Goal: Information Seeking & Learning: Learn about a topic

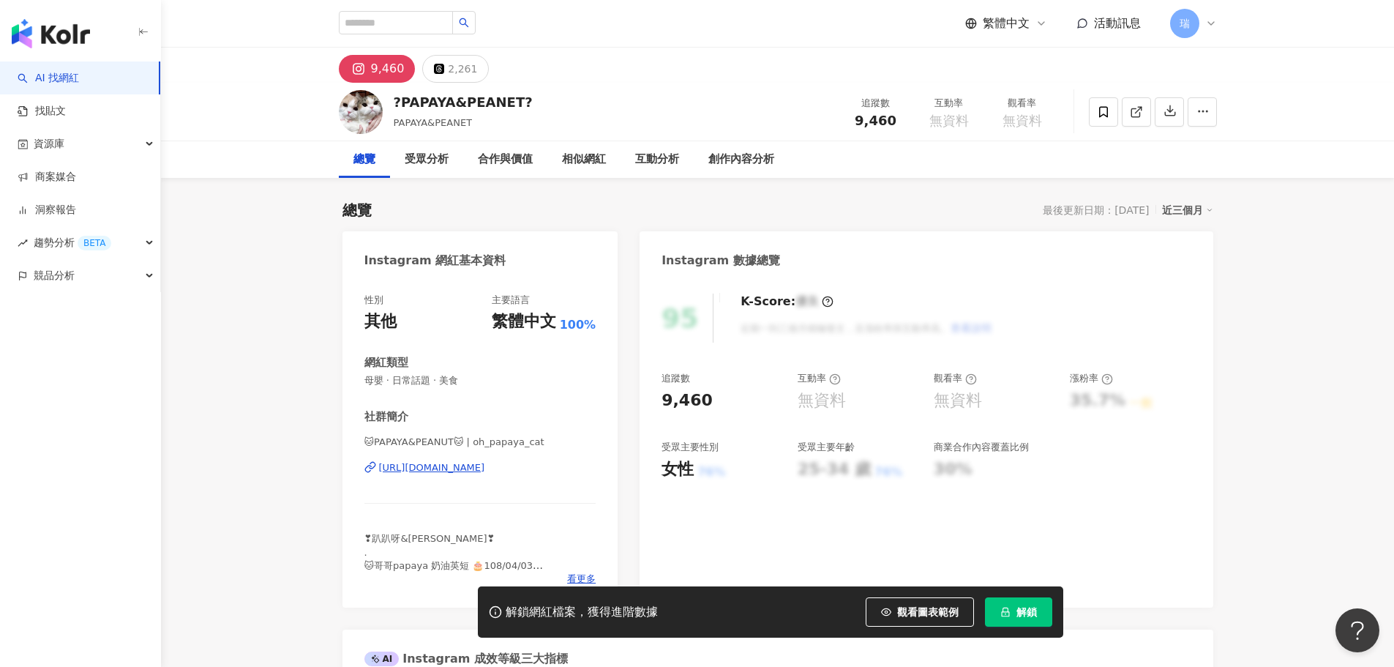
click at [397, 69] on div "9,460" at bounding box center [388, 69] width 34 height 20
drag, startPoint x: 497, startPoint y: 467, endPoint x: 511, endPoint y: 465, distance: 14.1
click at [485, 467] on div "https://www.instagram.com/oh_papaya_cat/" at bounding box center [432, 467] width 106 height 13
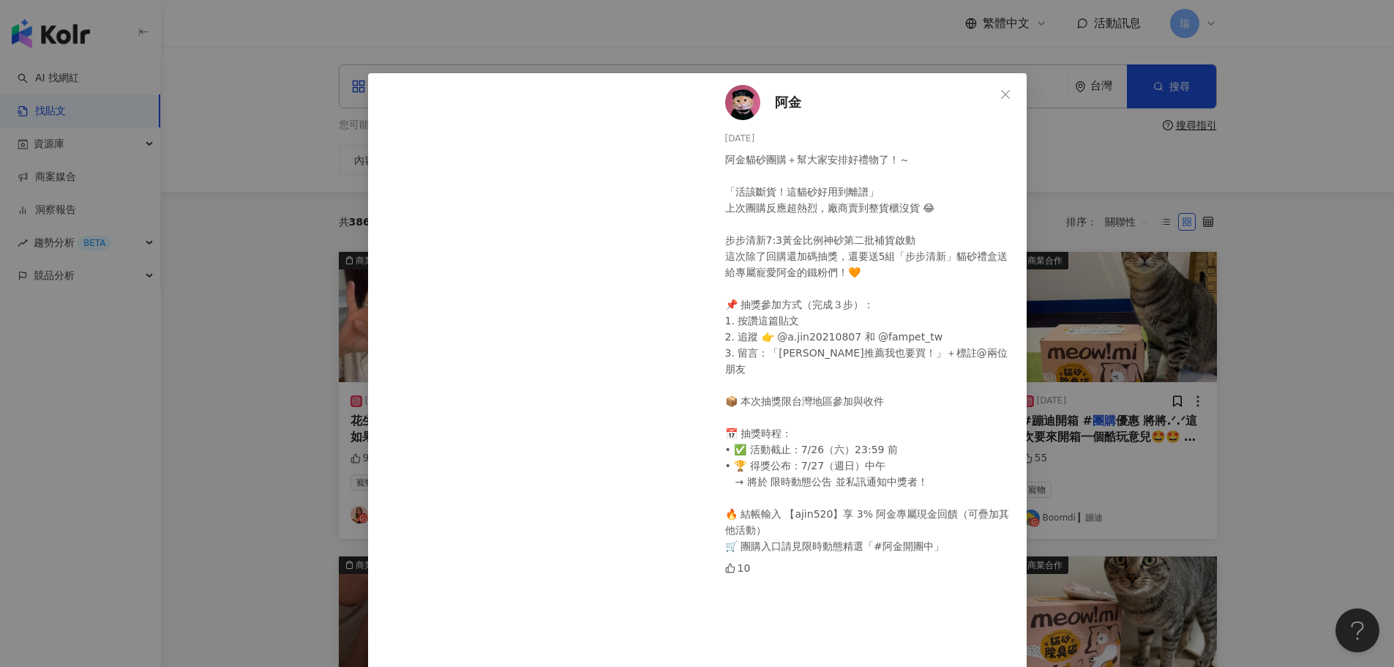
click at [822, 48] on div "阿金 [DATE] 阿金貓砂團購＋幫大家安排好禮物了！～ 「活該斷貨！這貓砂好用到離譜」 上次團購反應超熱烈，廠商賣到整貨櫃沒貨 😂 步步清新7:3黃金比例神…" at bounding box center [697, 333] width 1394 height 667
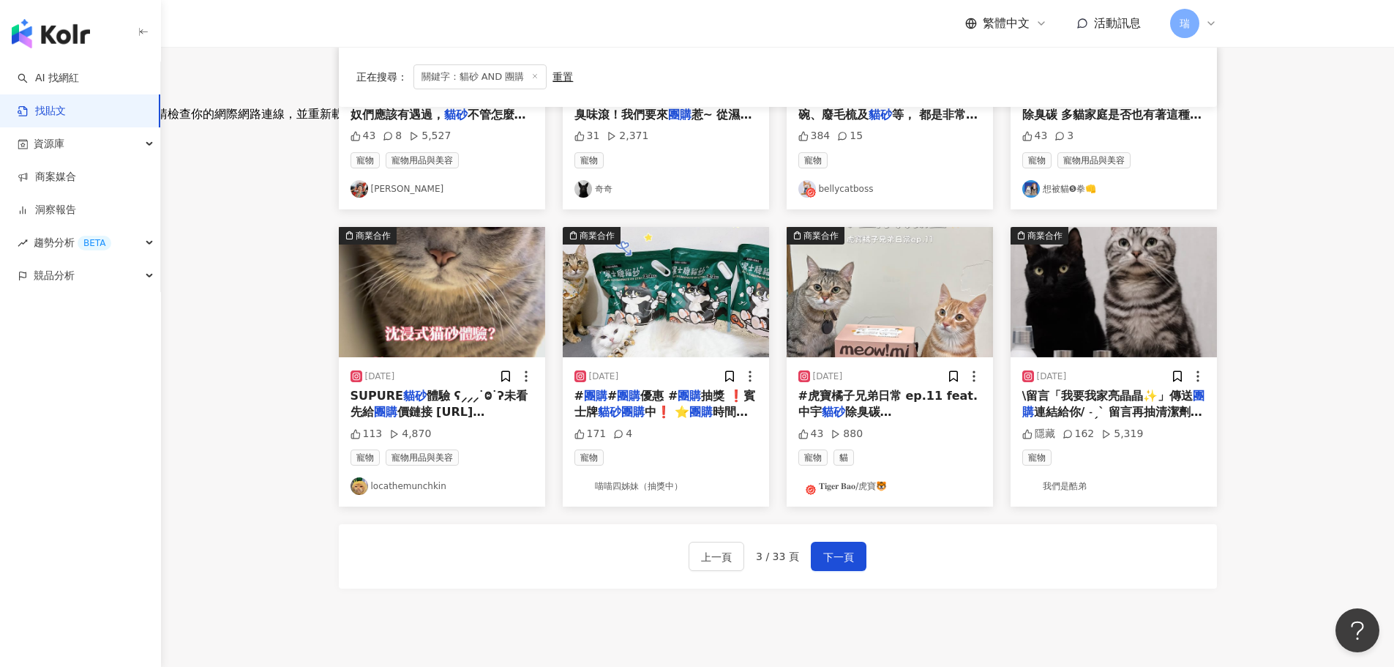
scroll to position [732, 0]
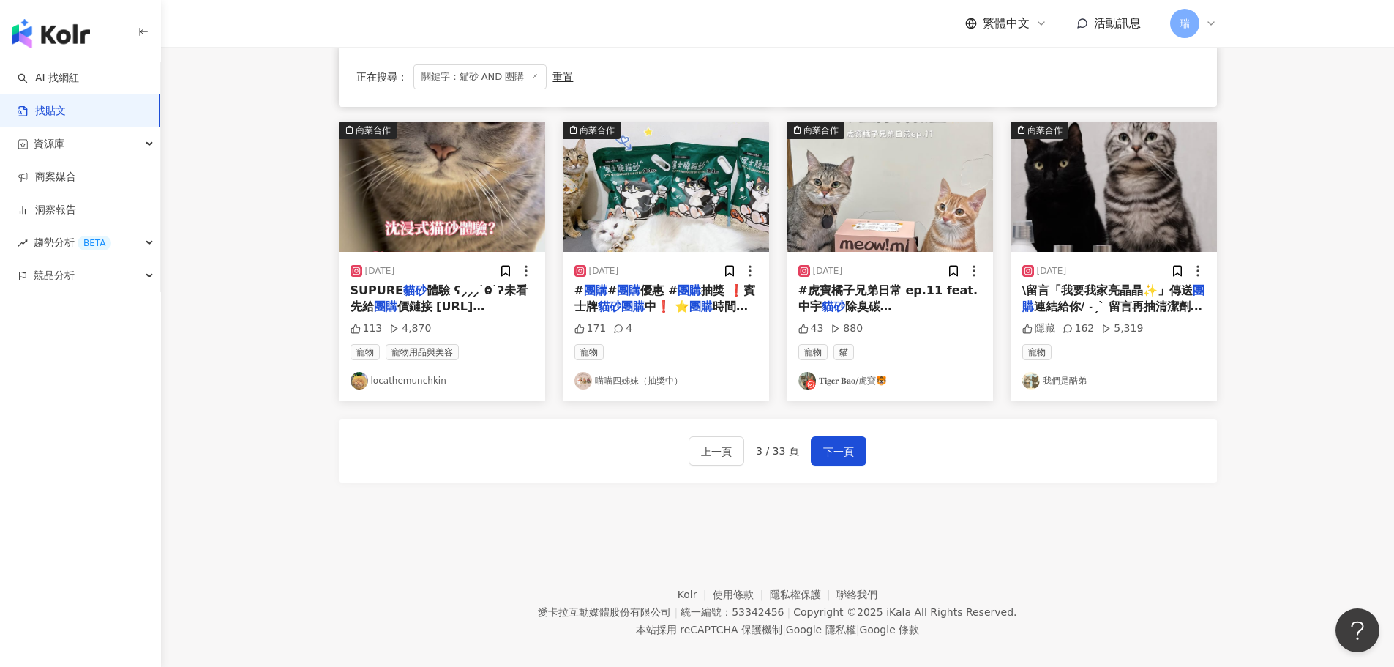
click at [699, 303] on mark "團購" at bounding box center [700, 306] width 23 height 14
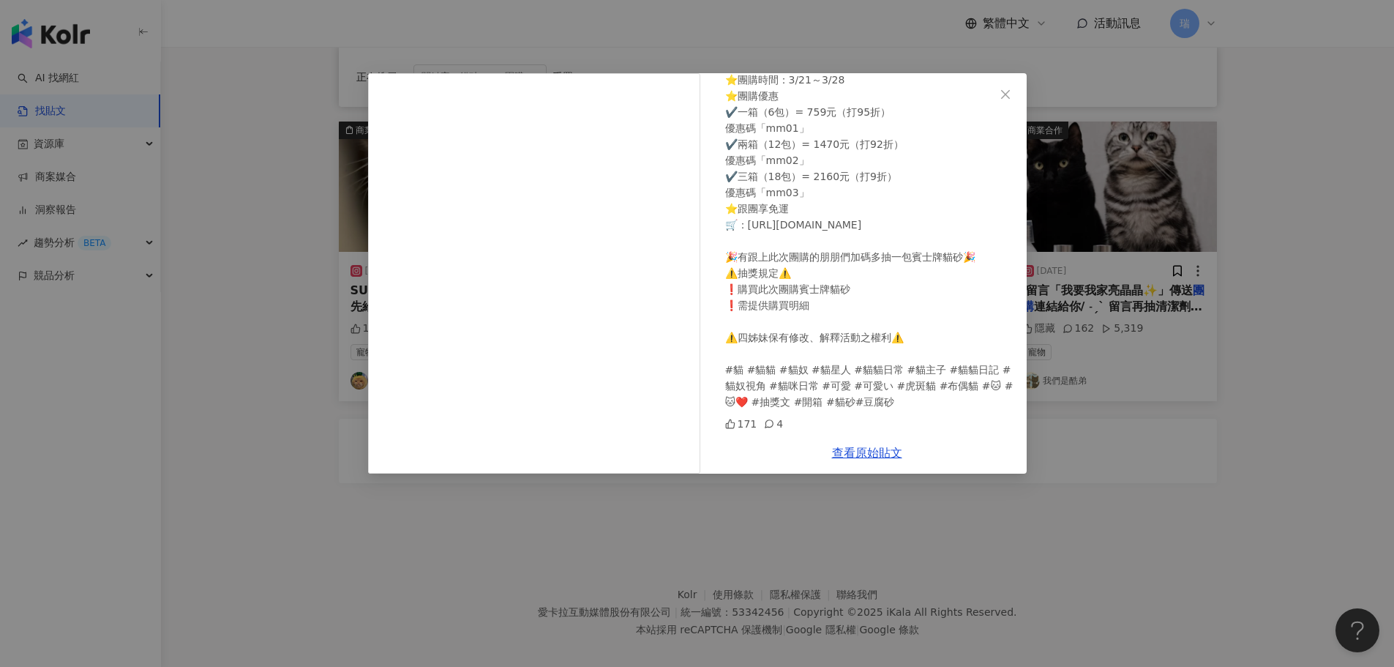
scroll to position [740, 0]
